Goal: Task Accomplishment & Management: Manage account settings

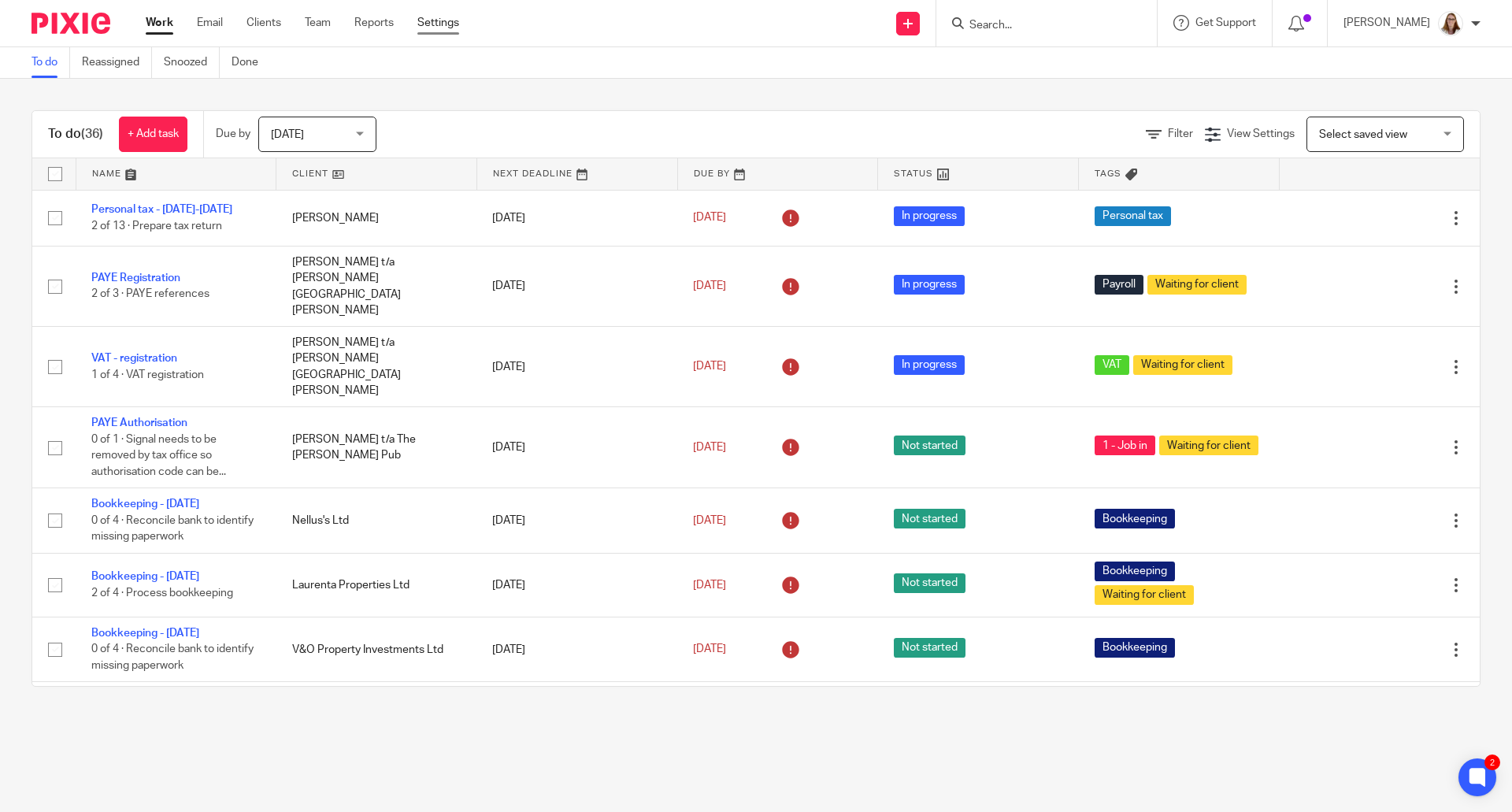
click at [449, 22] on link "Settings" at bounding box center [438, 22] width 42 height 16
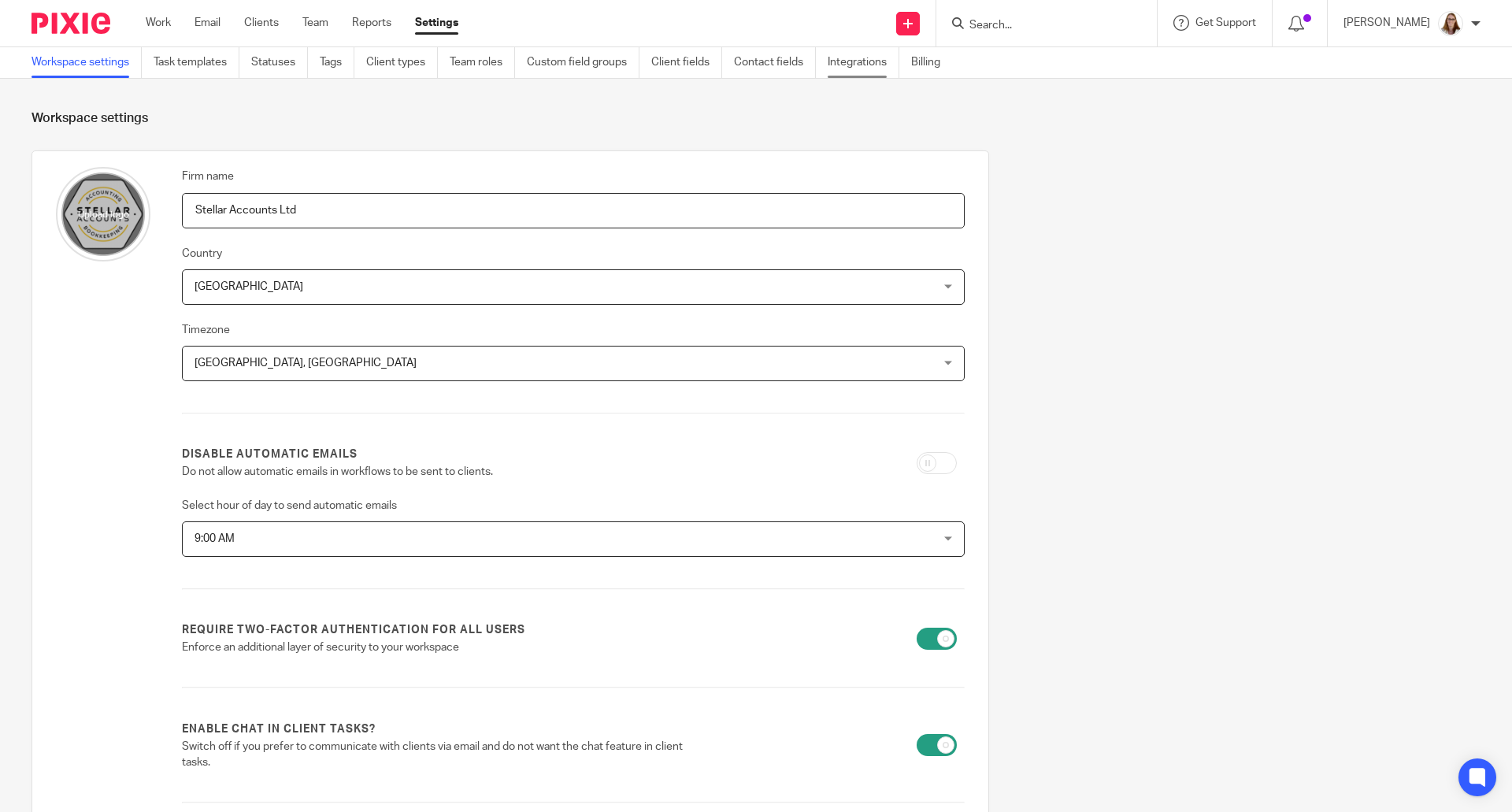
click at [862, 54] on link "Integrations" at bounding box center [864, 62] width 72 height 31
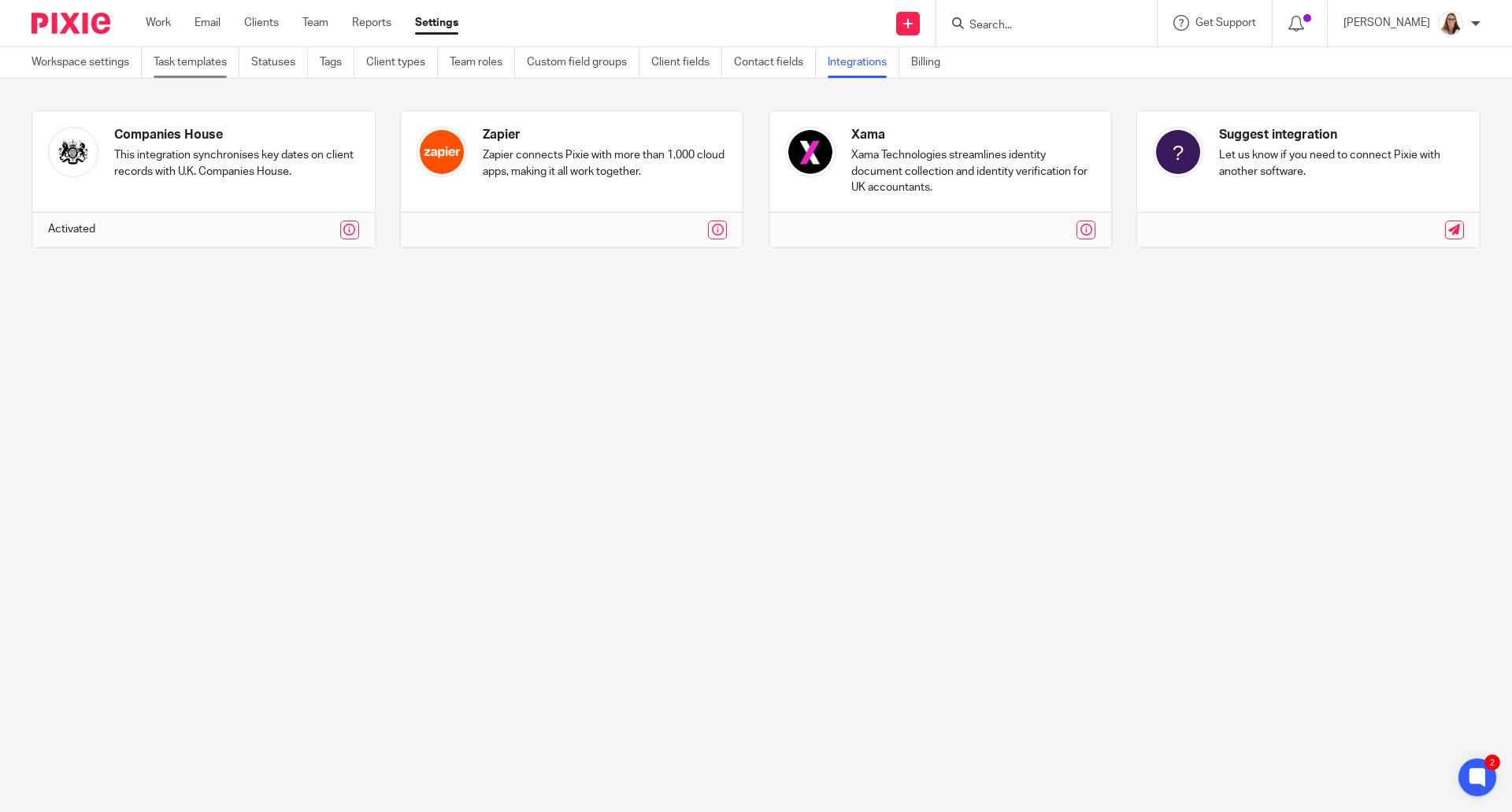
click at [199, 62] on link "Task templates" at bounding box center [196, 62] width 86 height 31
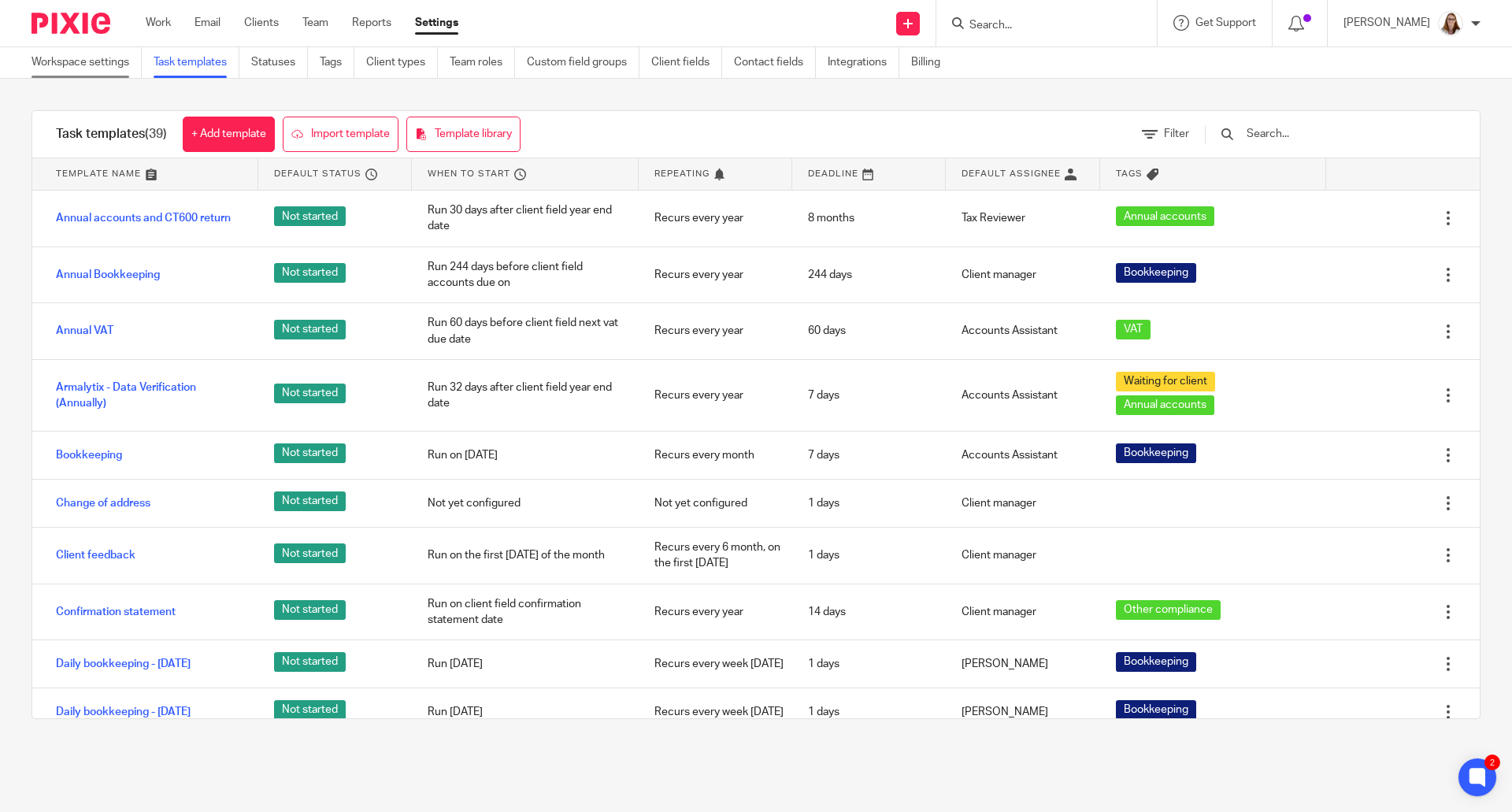
click at [43, 72] on link "Workspace settings" at bounding box center [87, 62] width 110 height 31
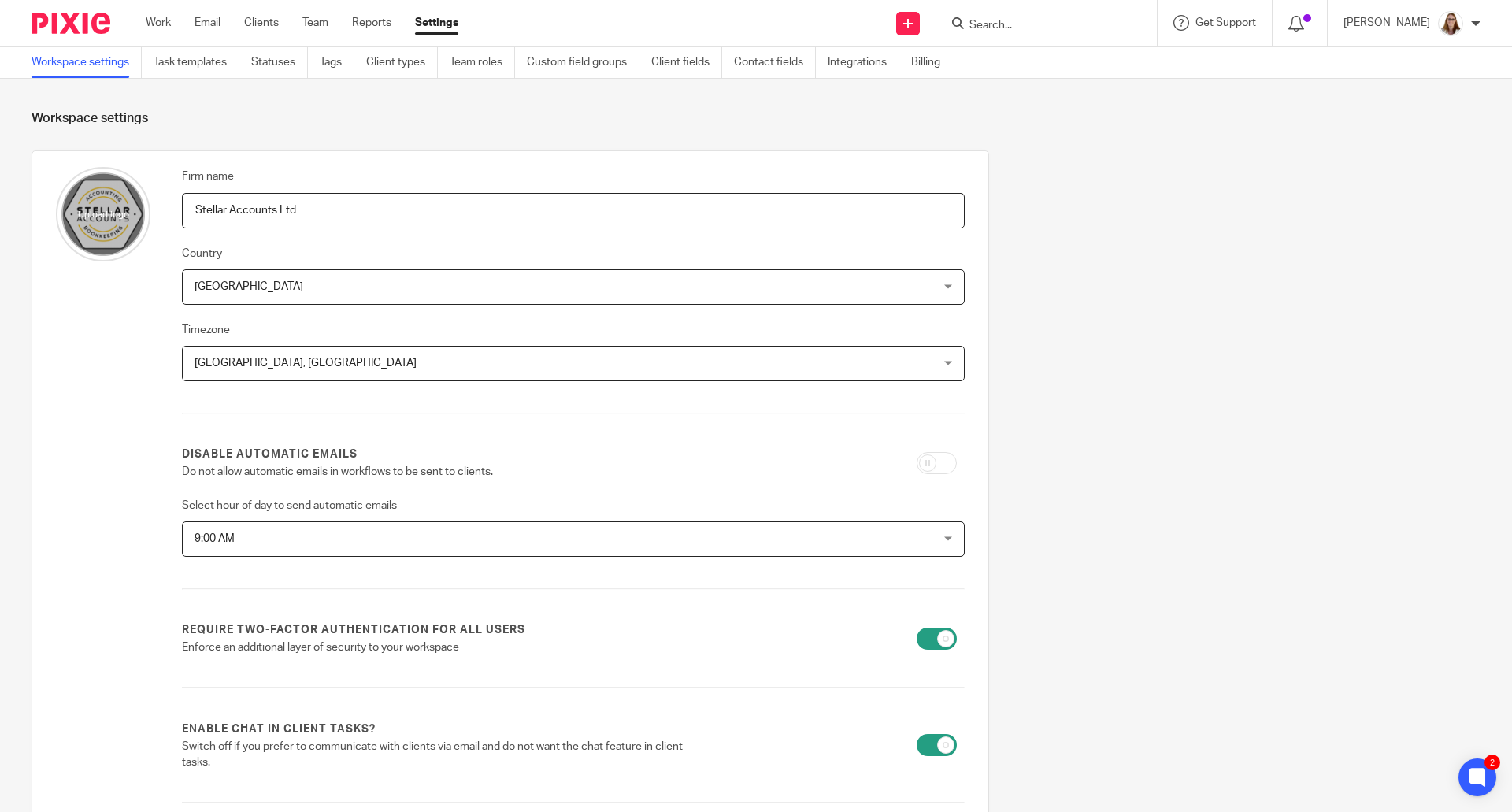
click at [290, 379] on span "[GEOGRAPHIC_DATA], [GEOGRAPHIC_DATA]" at bounding box center [502, 362] width 616 height 33
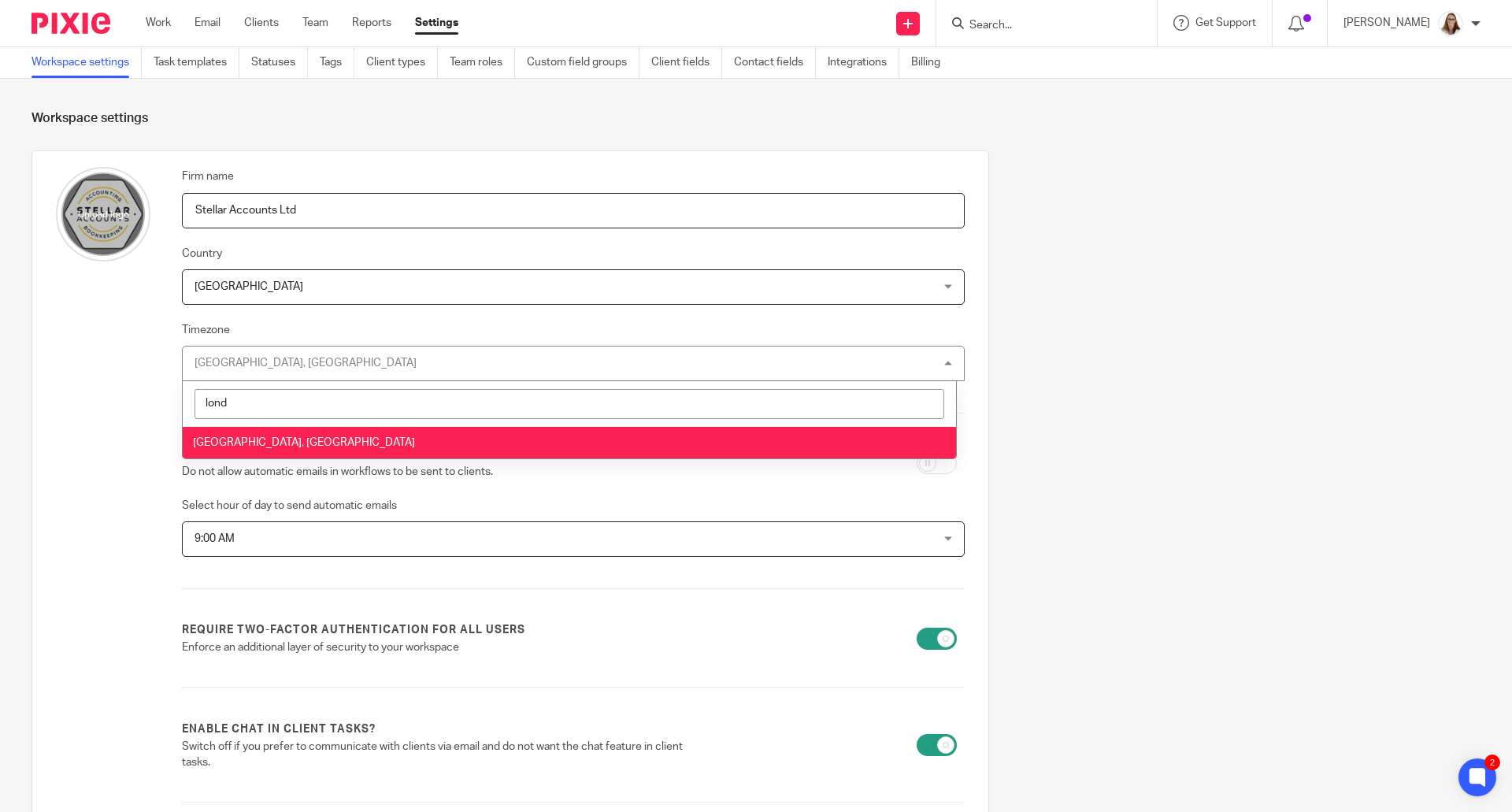
type input "lond"
click at [291, 440] on li "Edinburgh, London" at bounding box center [569, 442] width 773 height 33
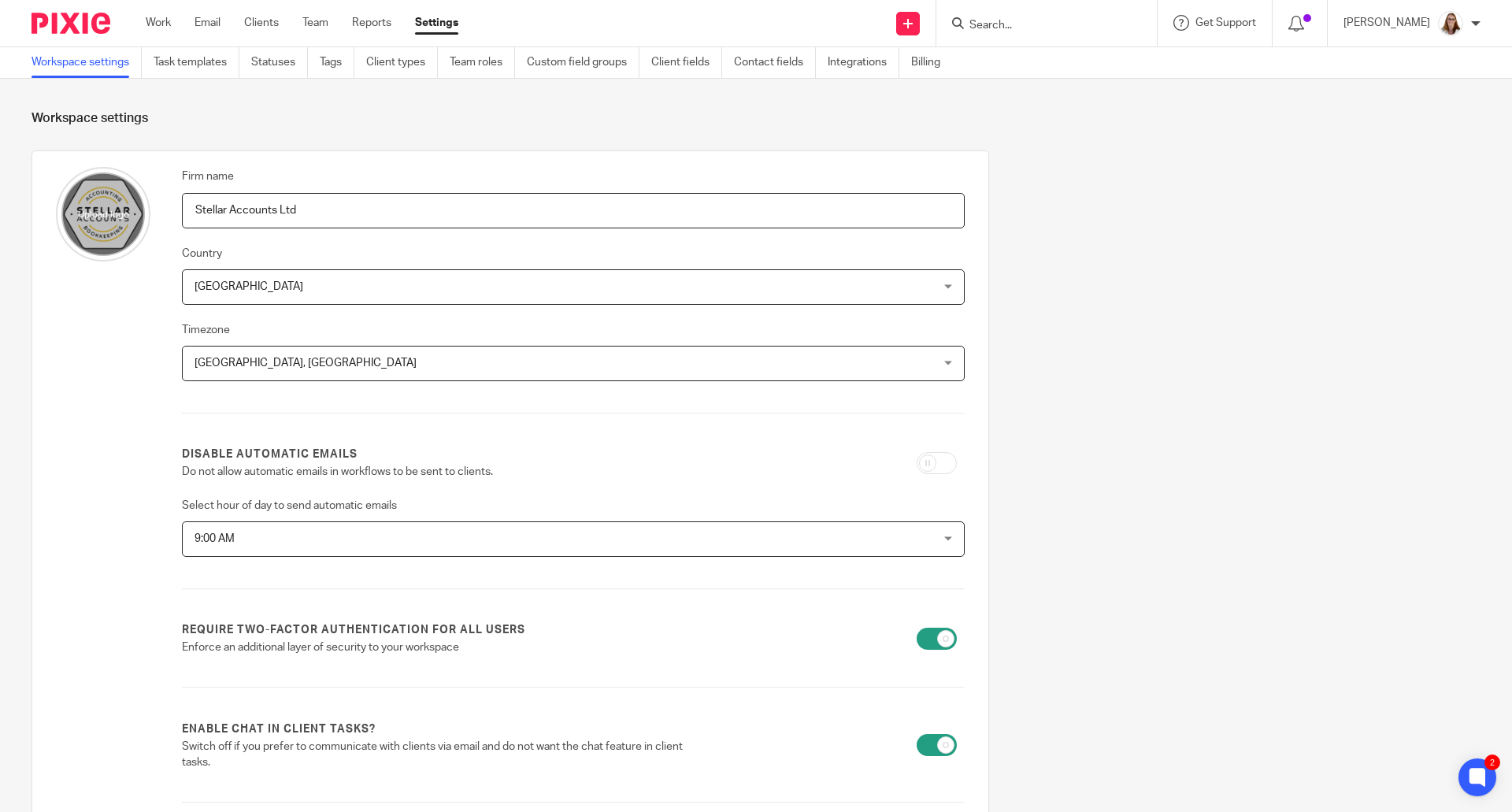
click at [312, 422] on div "Firm name Stellar Accounts Ltd Country United Kingdom United Kingdom Afghanista…" at bounding box center [573, 573] width 783 height 813
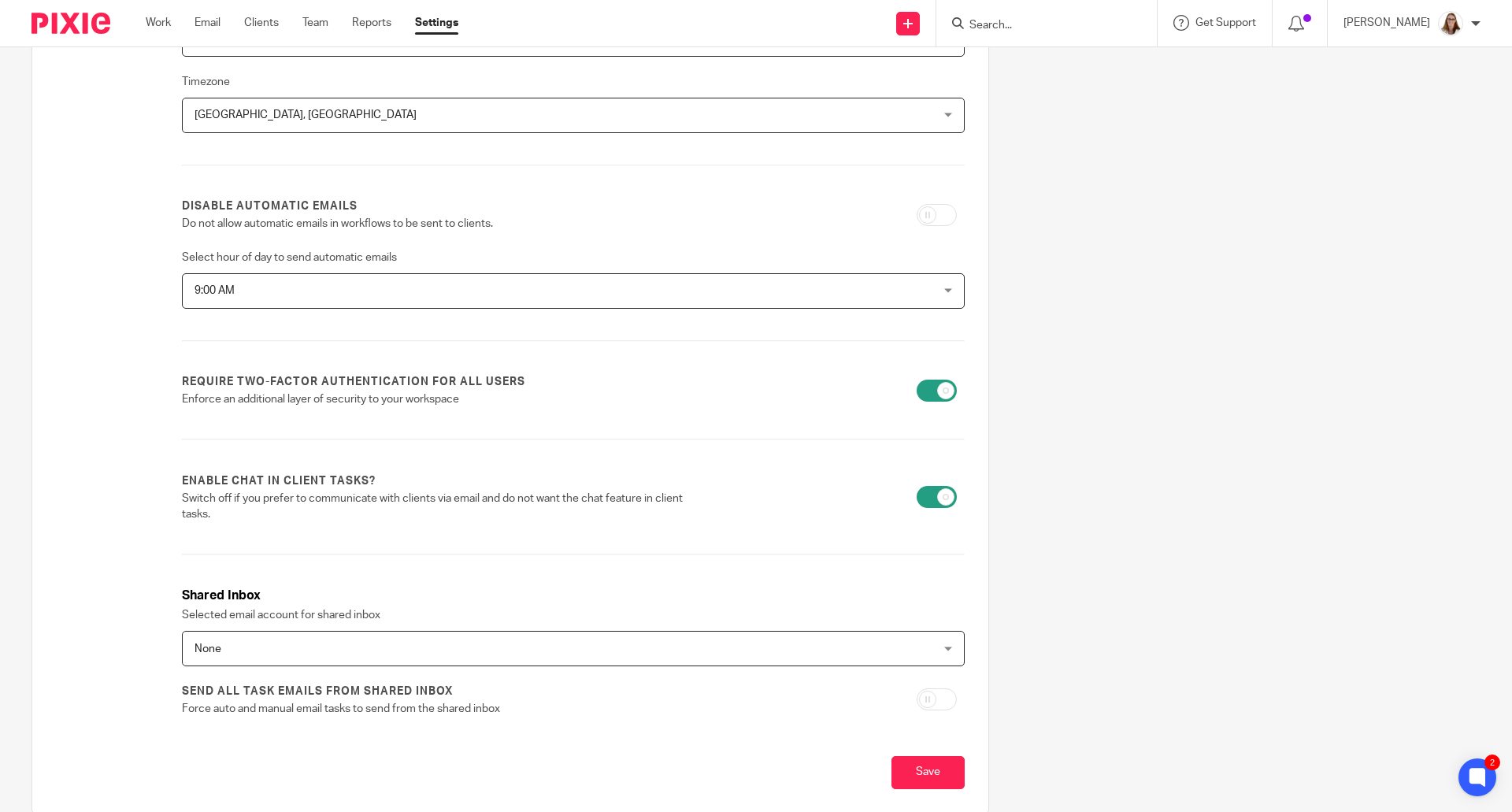
scroll to position [262, 0]
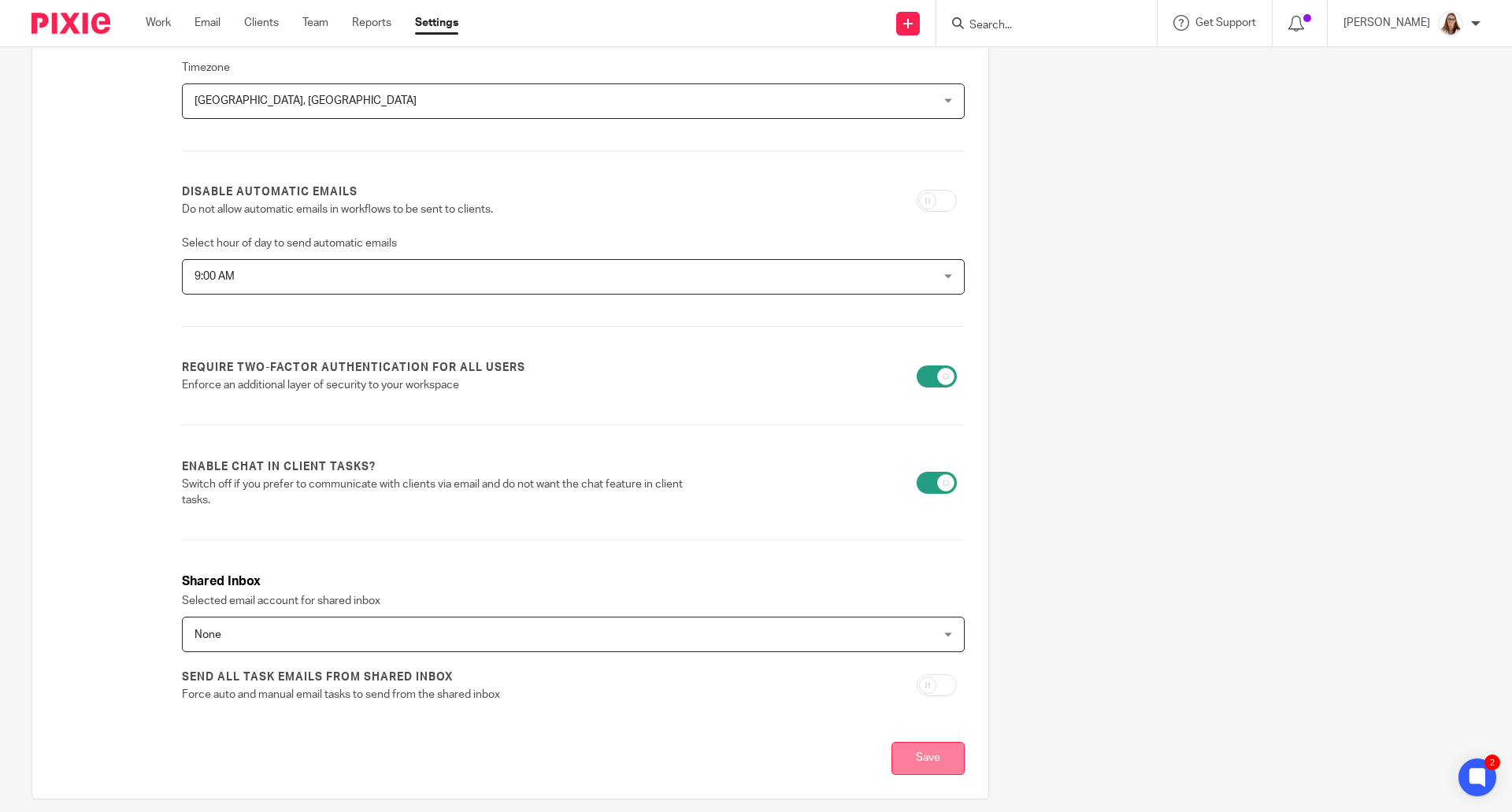
click at [911, 763] on input "Save" at bounding box center [928, 759] width 73 height 34
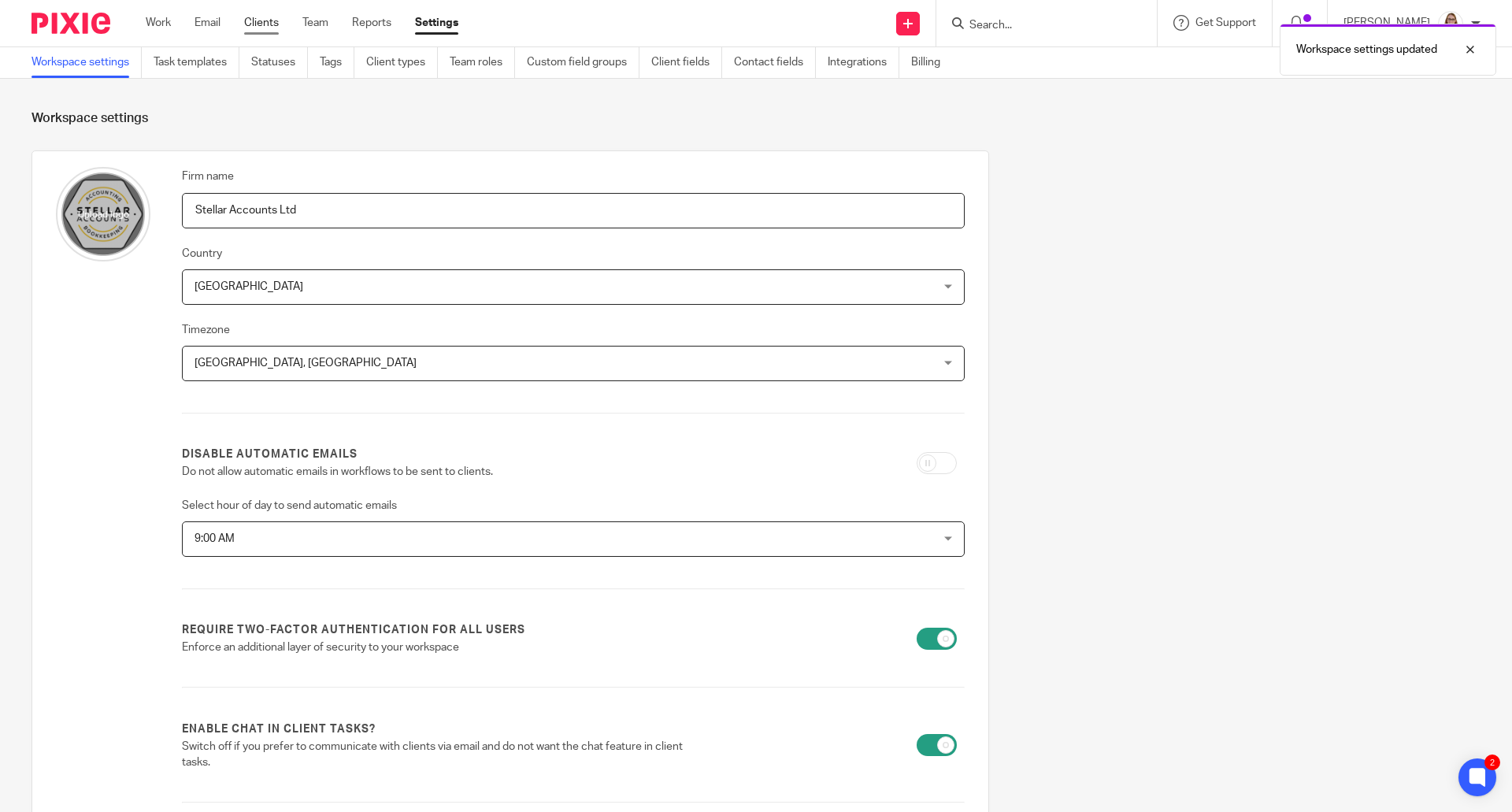
click at [260, 26] on link "Clients" at bounding box center [261, 22] width 35 height 16
